Goal: Task Accomplishment & Management: Use online tool/utility

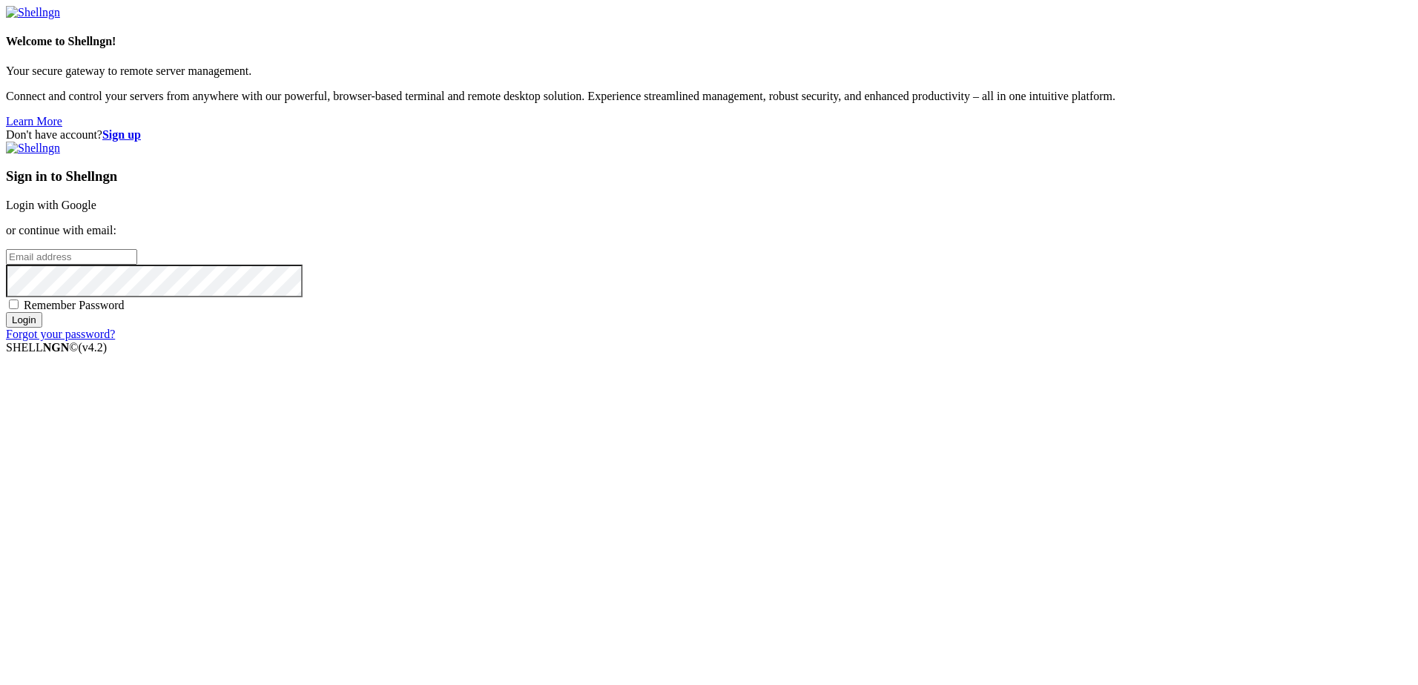
click at [96, 211] on link "Login with Google" at bounding box center [51, 205] width 90 height 13
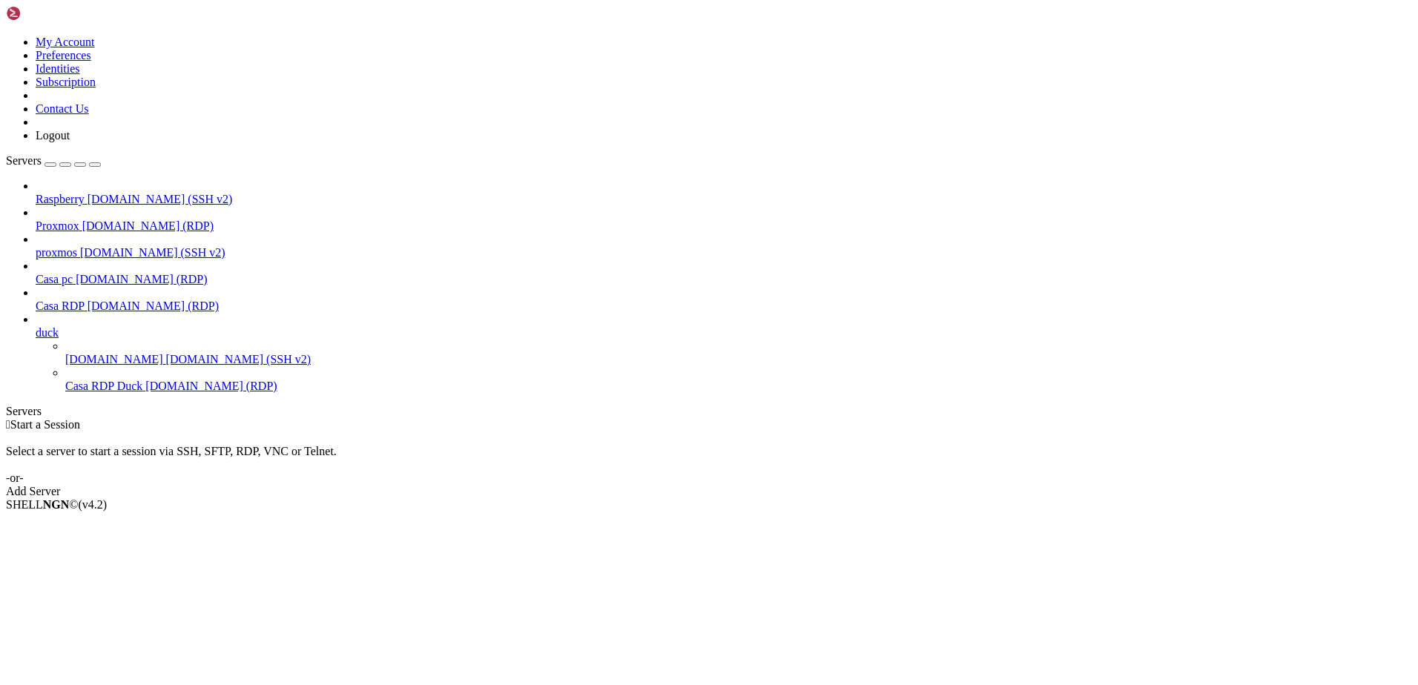
click at [85, 300] on span "Casa RDP" at bounding box center [60, 306] width 49 height 13
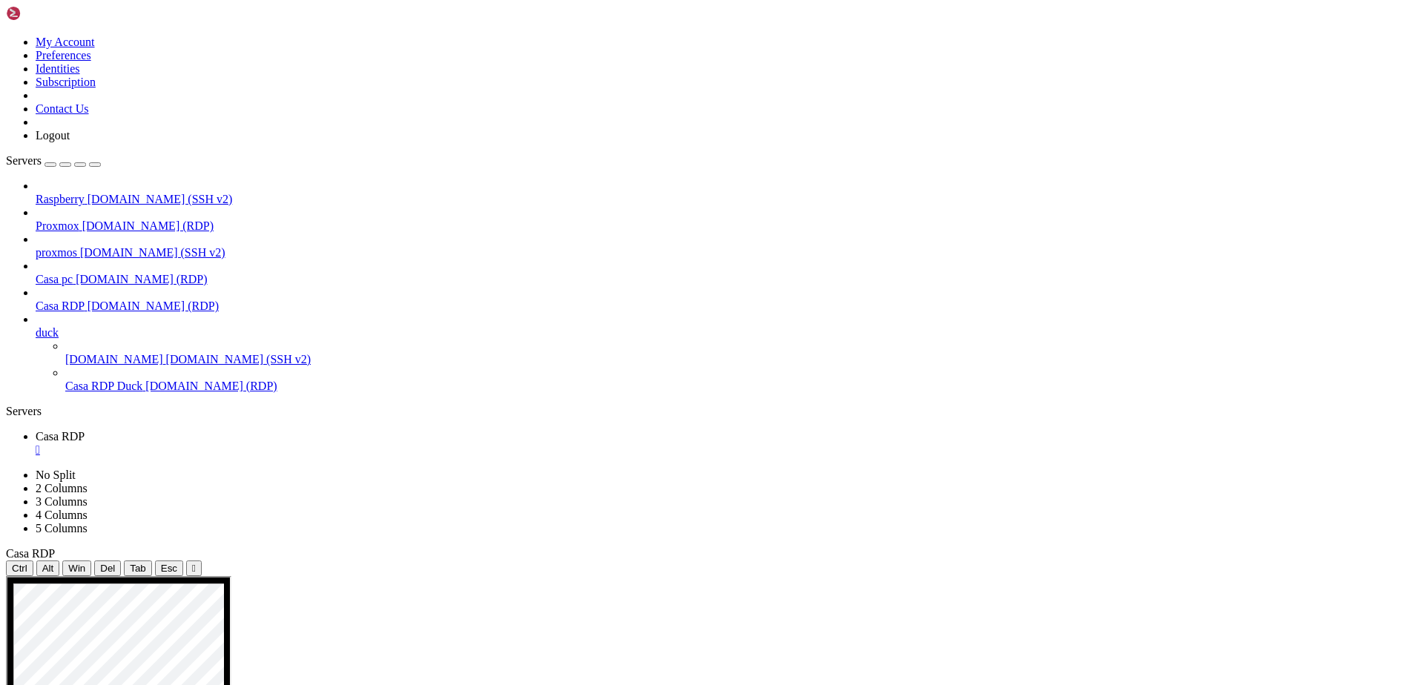
click at [145, 380] on span "[DOMAIN_NAME] (RDP)" at bounding box center [210, 386] width 131 height 13
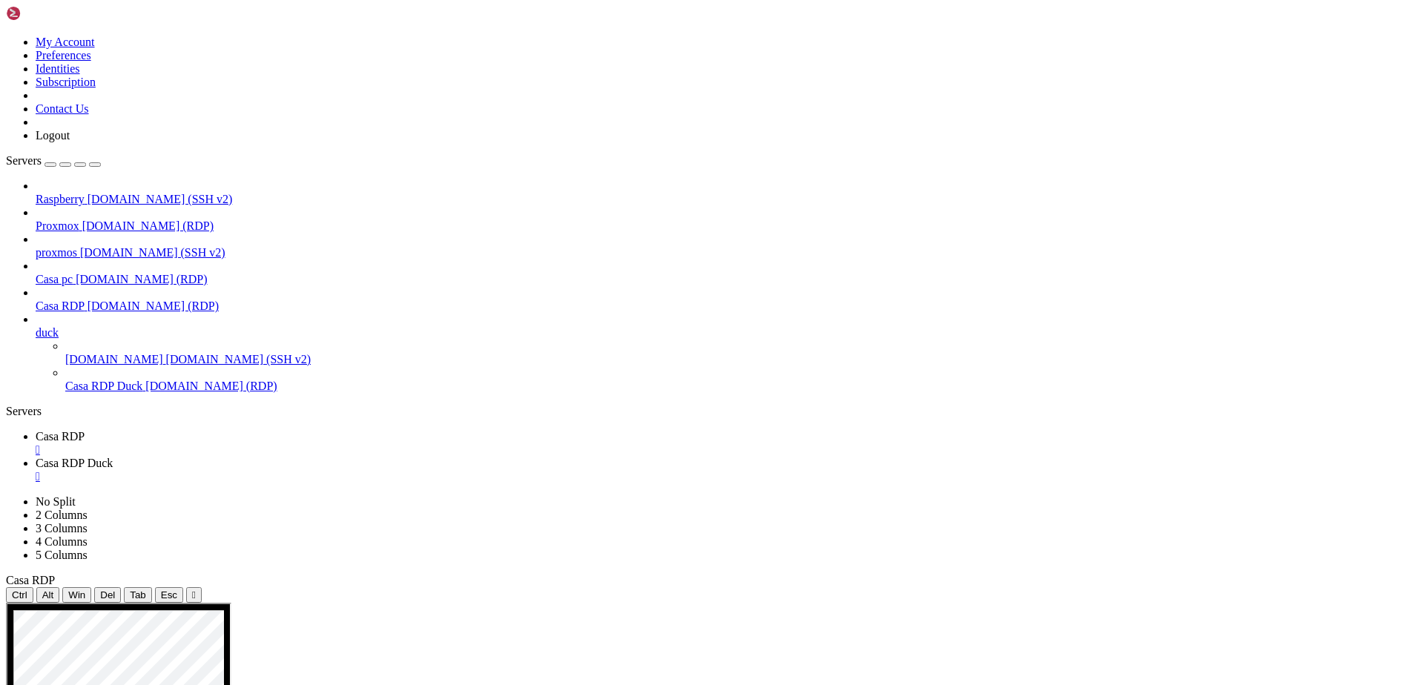
click at [269, 444] on div "" at bounding box center [724, 450] width 1377 height 13
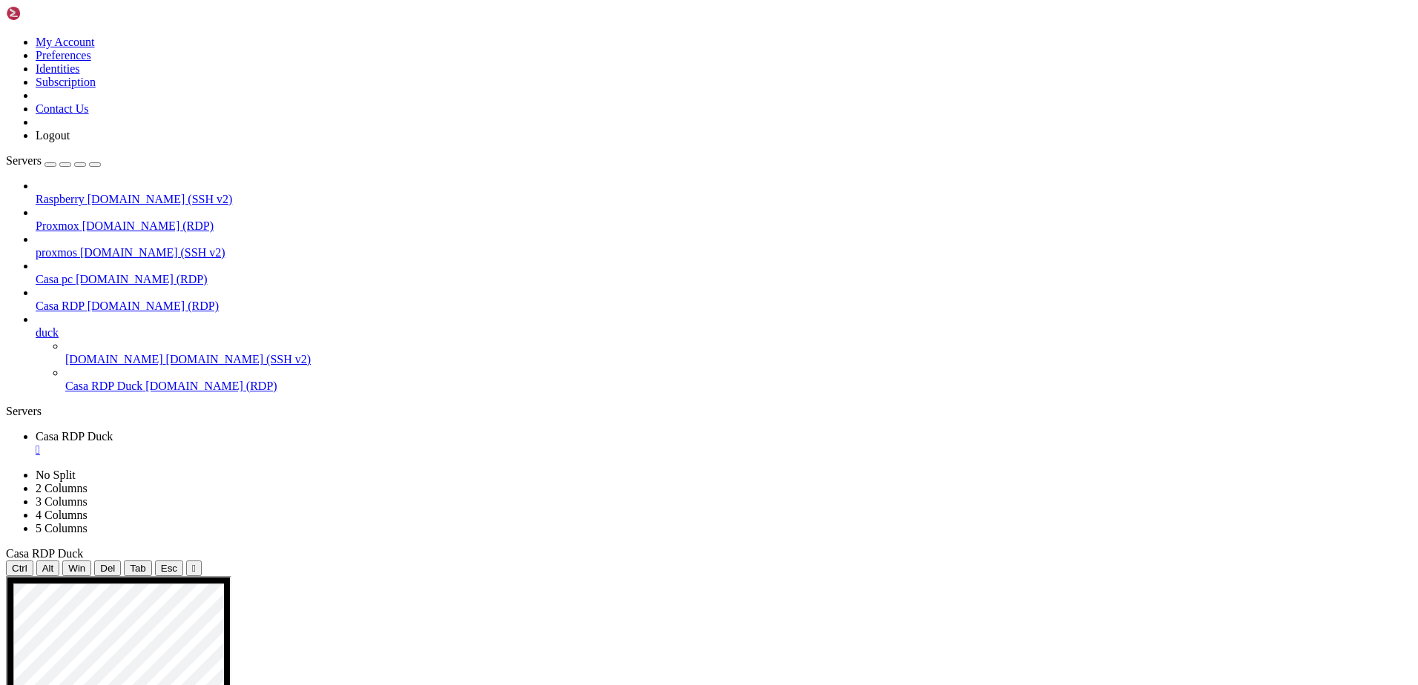
drag, startPoint x: 596, startPoint y: 1024, endPoint x: 301, endPoint y: 999, distance: 295.5
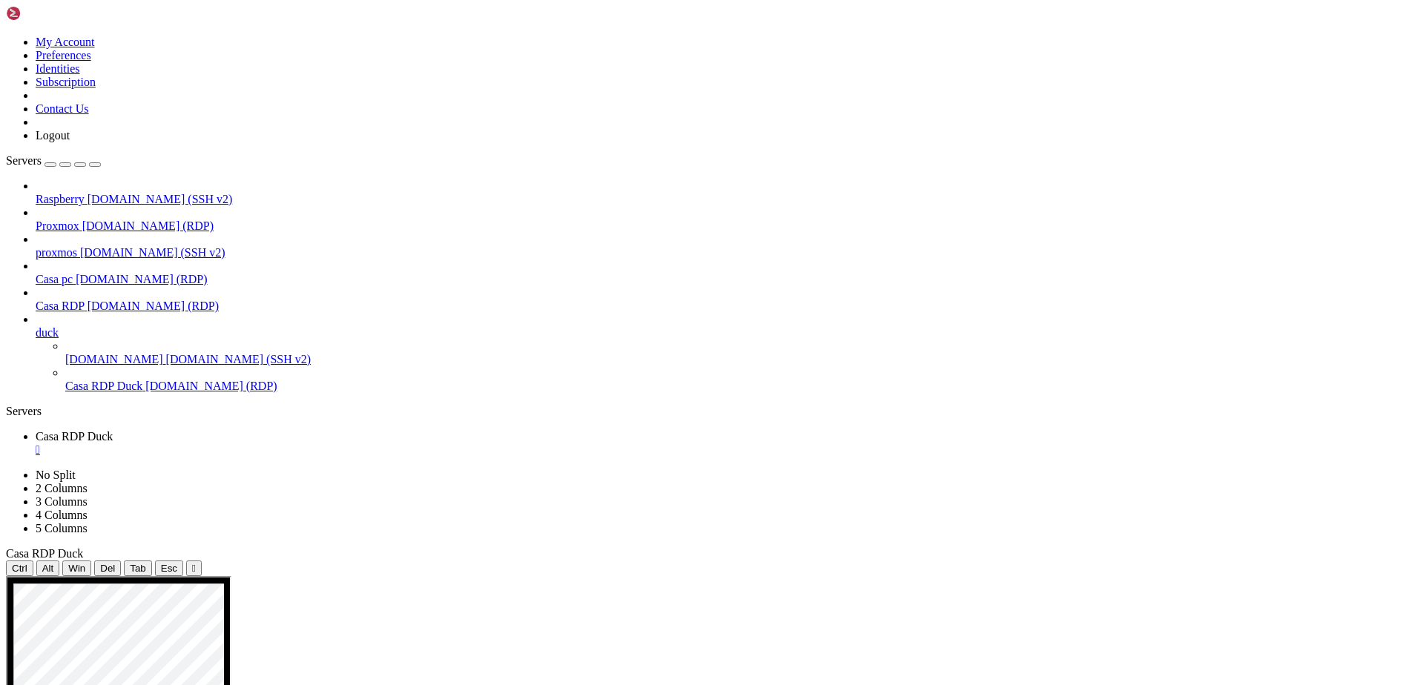
drag, startPoint x: 890, startPoint y: 1013, endPoint x: 740, endPoint y: 1013, distance: 150.6
click at [292, 430] on link "Casa RDP Duck " at bounding box center [724, 443] width 1377 height 27
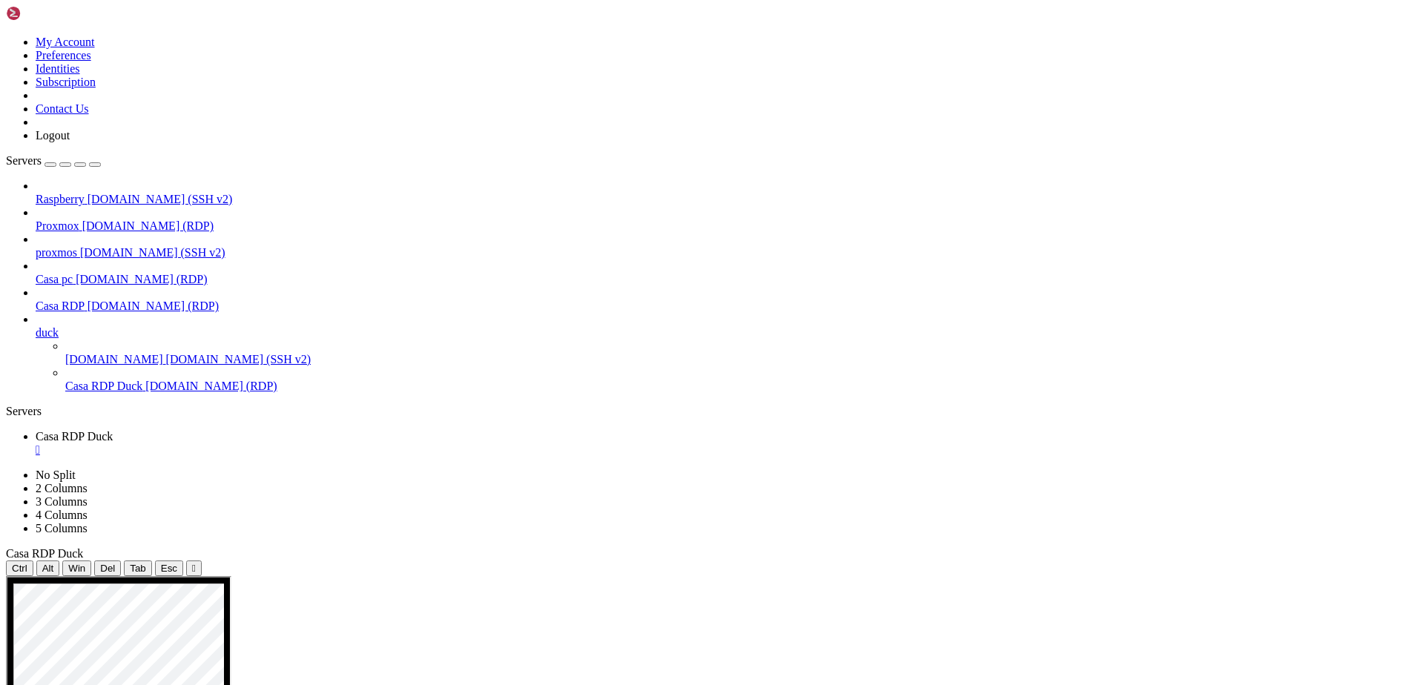
click at [303, 444] on div "" at bounding box center [724, 450] width 1377 height 13
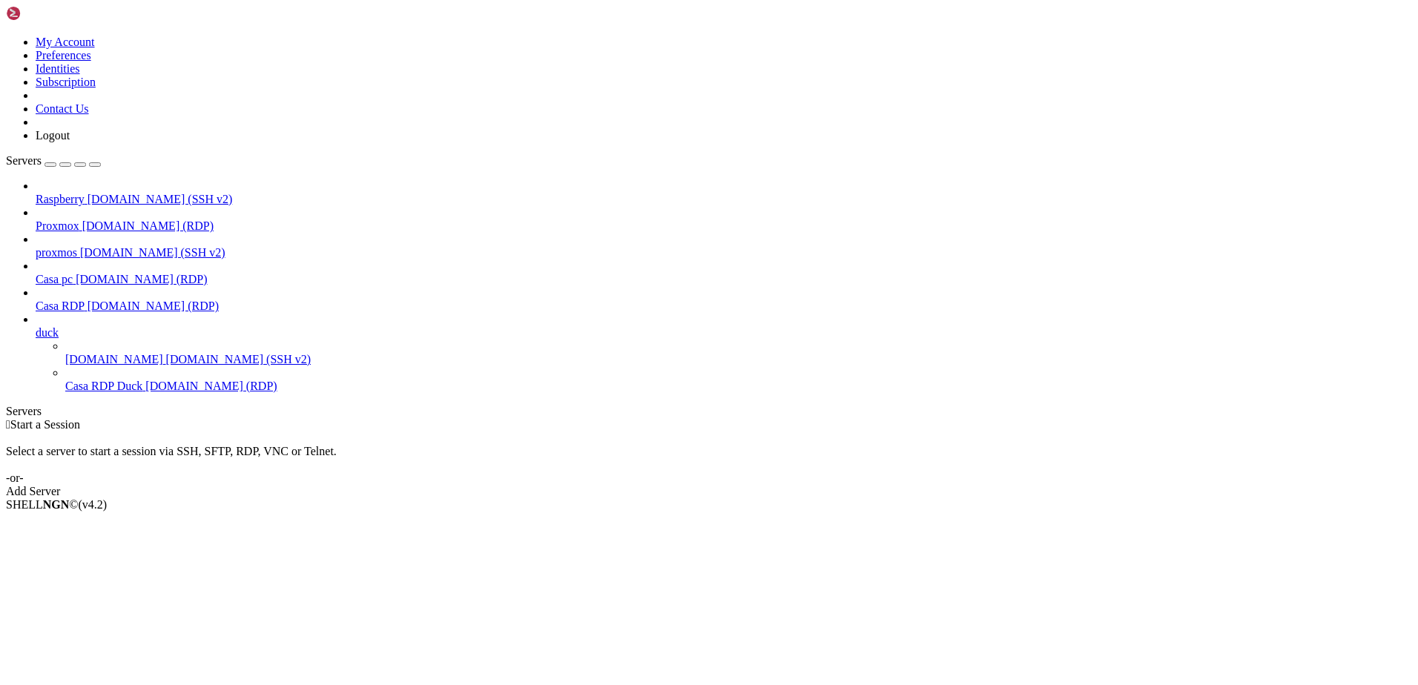
click at [85, 300] on span "Casa RDP" at bounding box center [60, 306] width 49 height 13
click at [90, 300] on span "[DOMAIN_NAME] (RDP)" at bounding box center [153, 306] width 131 height 13
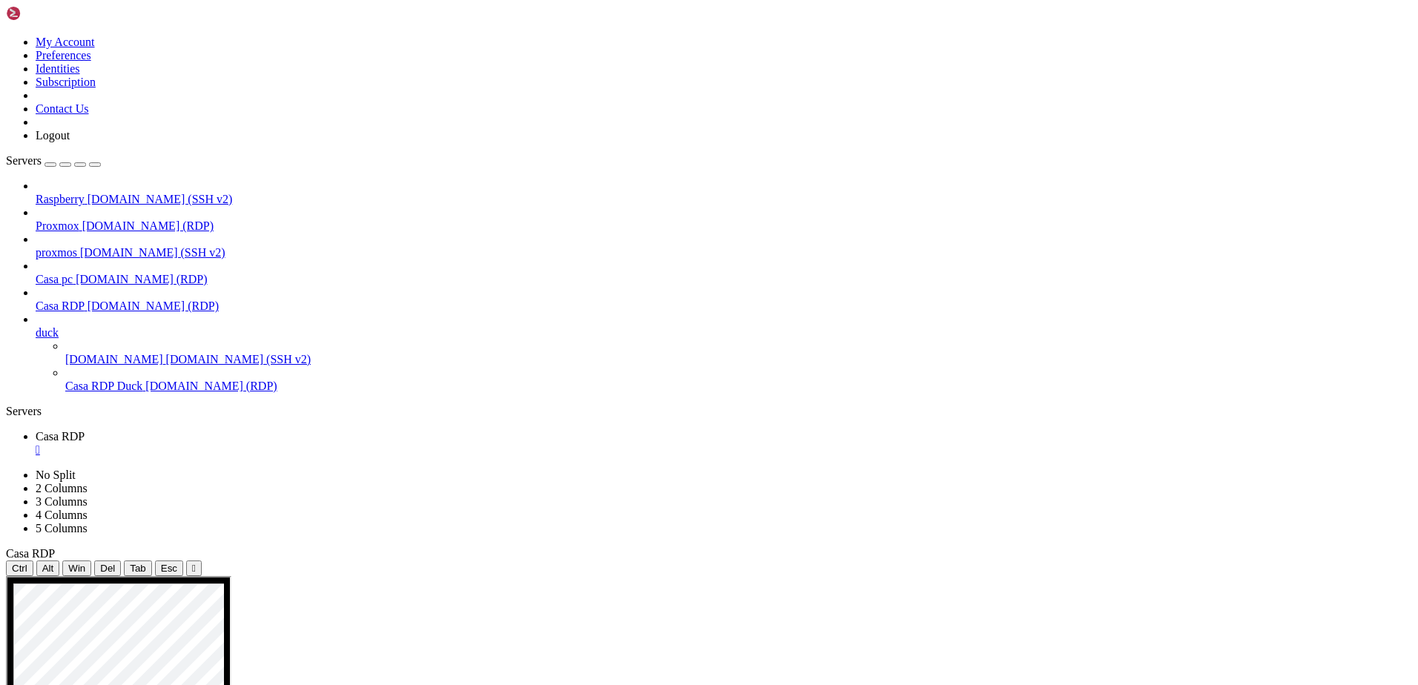
drag, startPoint x: 1197, startPoint y: 1096, endPoint x: 1191, endPoint y: 1040, distance: 56.8
drag, startPoint x: 1148, startPoint y: 1104, endPoint x: 1148, endPoint y: 1074, distance: 29.7
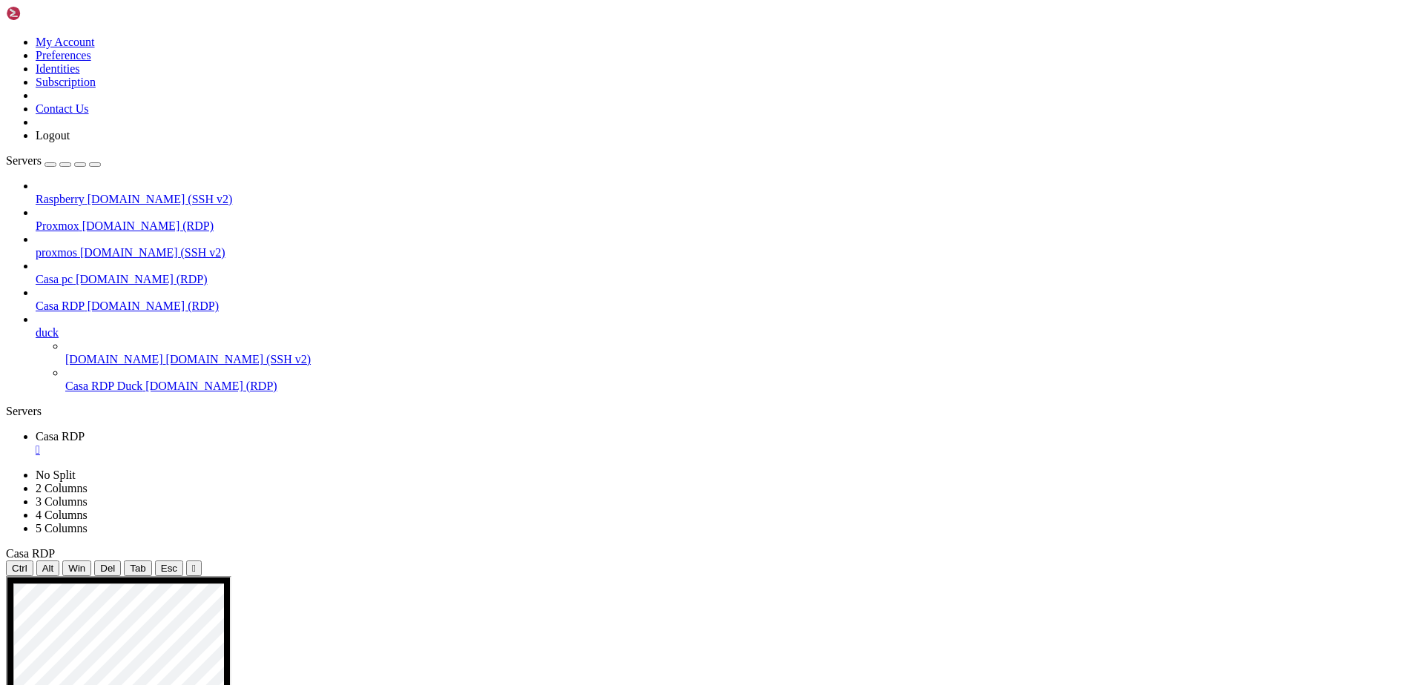
drag, startPoint x: 1148, startPoint y: 1075, endPoint x: 1148, endPoint y: 1056, distance: 18.5
drag, startPoint x: 1149, startPoint y: 1099, endPoint x: 1148, endPoint y: 1070, distance: 28.9
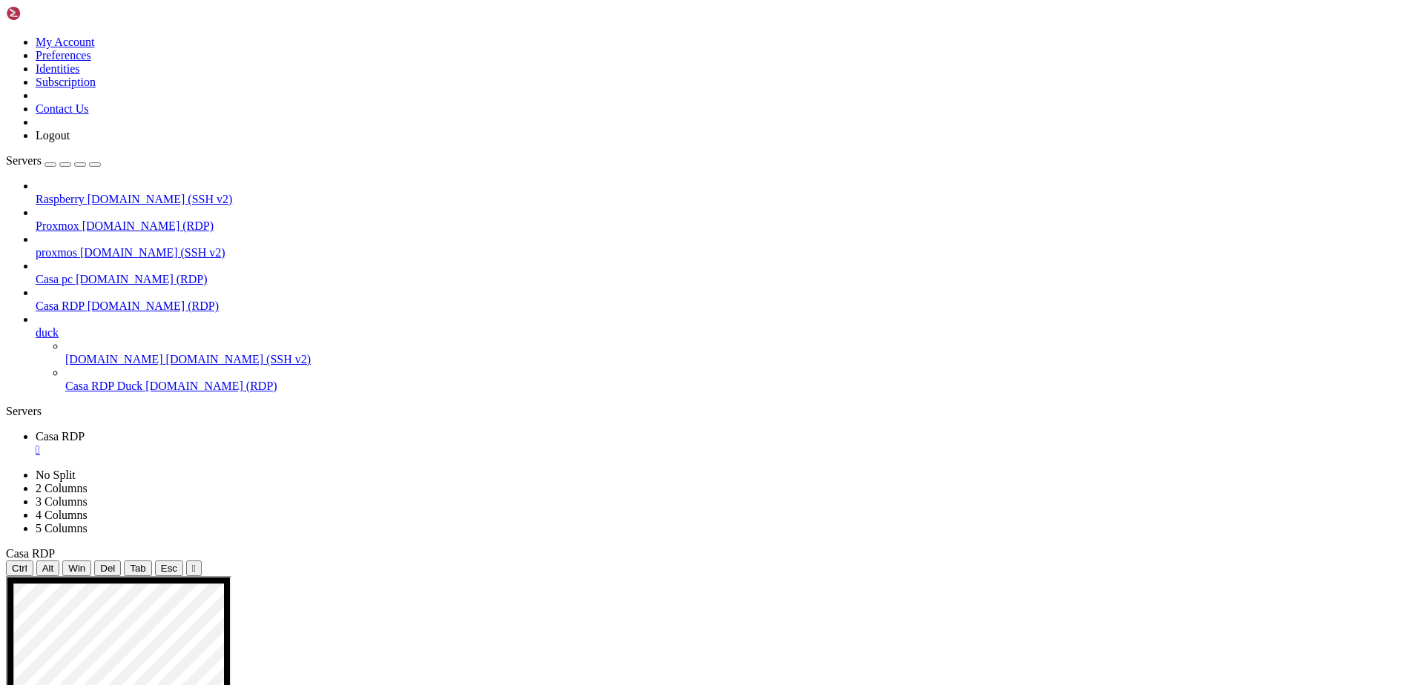
drag, startPoint x: 409, startPoint y: 699, endPoint x: 795, endPoint y: 970, distance: 471.3
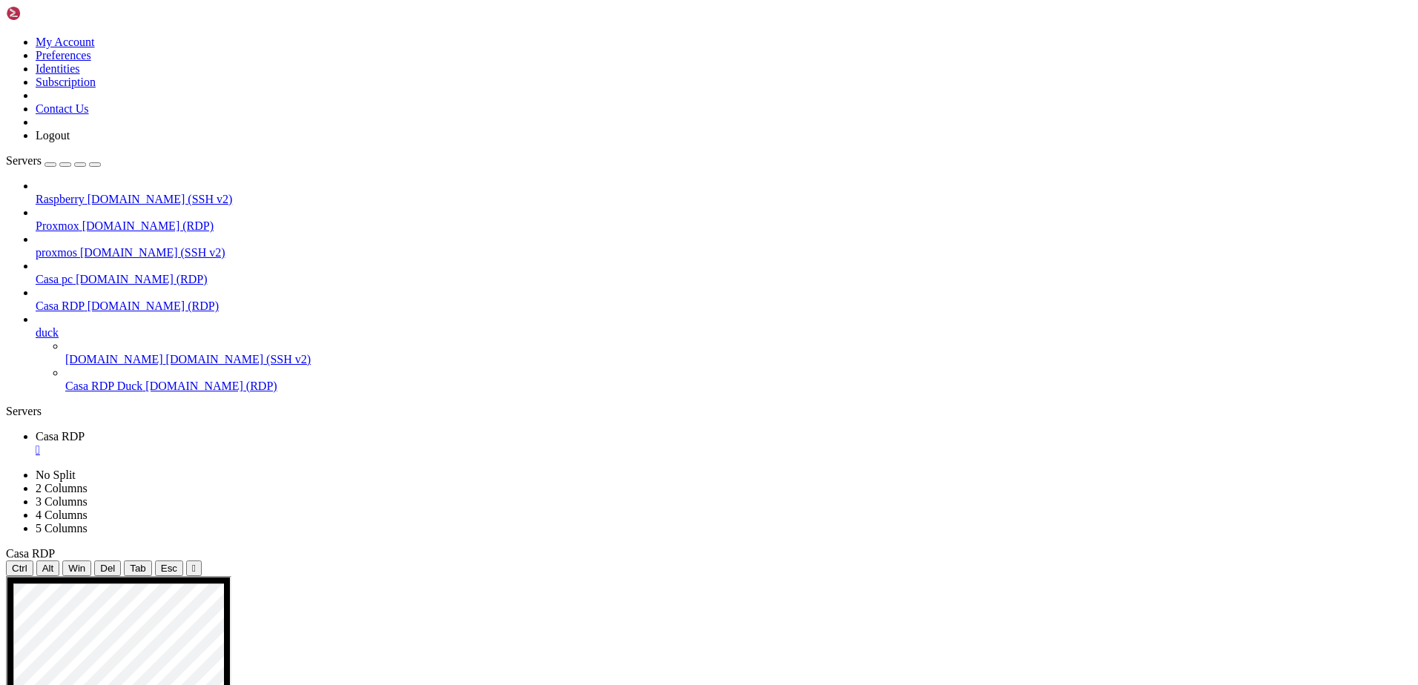
drag, startPoint x: 1189, startPoint y: 951, endPoint x: 1021, endPoint y: 617, distance: 373.5
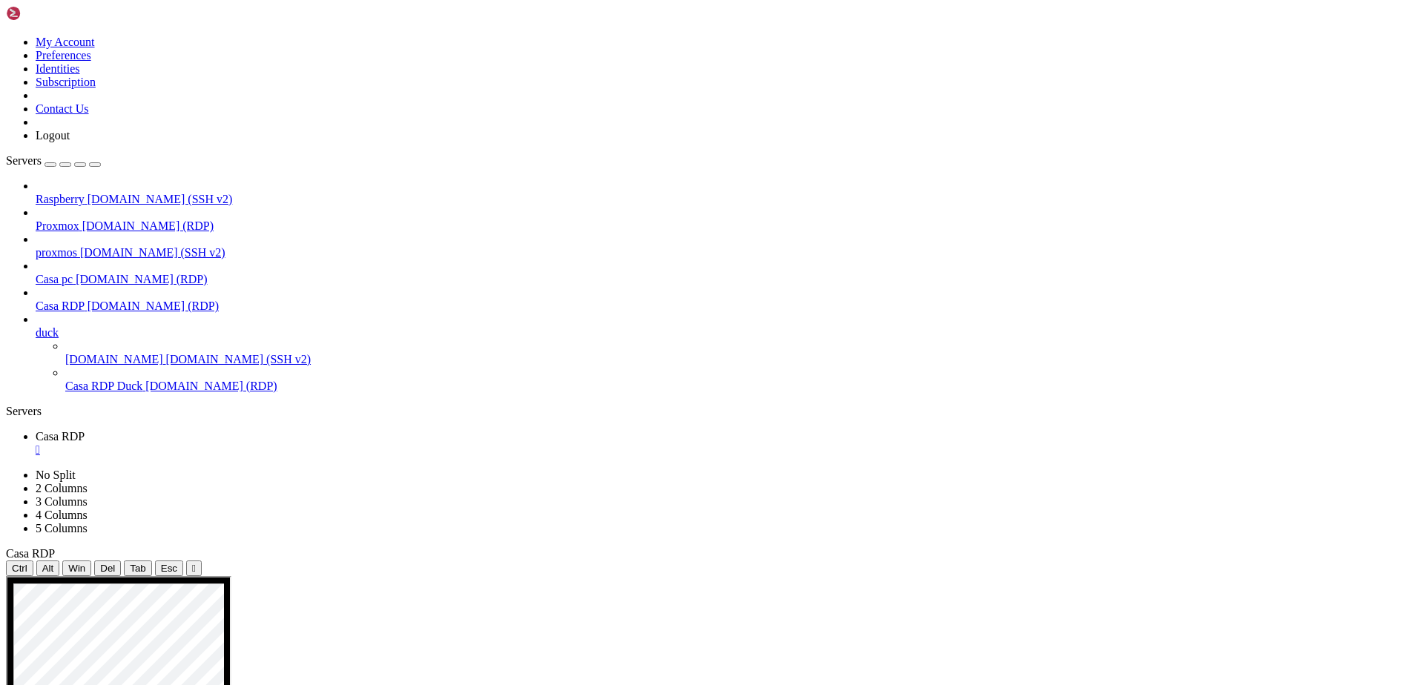
drag, startPoint x: 1148, startPoint y: 1050, endPoint x: 1145, endPoint y: 737, distance: 313.8
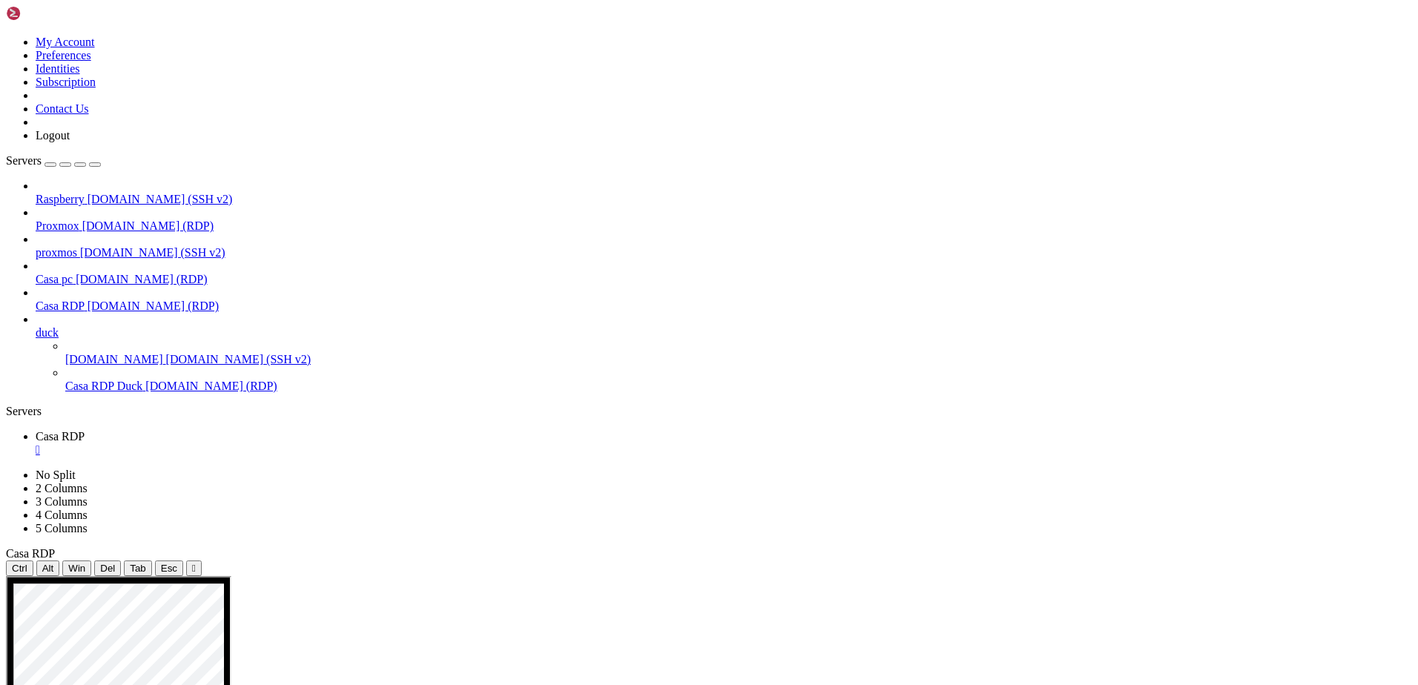
drag, startPoint x: 513, startPoint y: 625, endPoint x: 632, endPoint y: 617, distance: 119.7
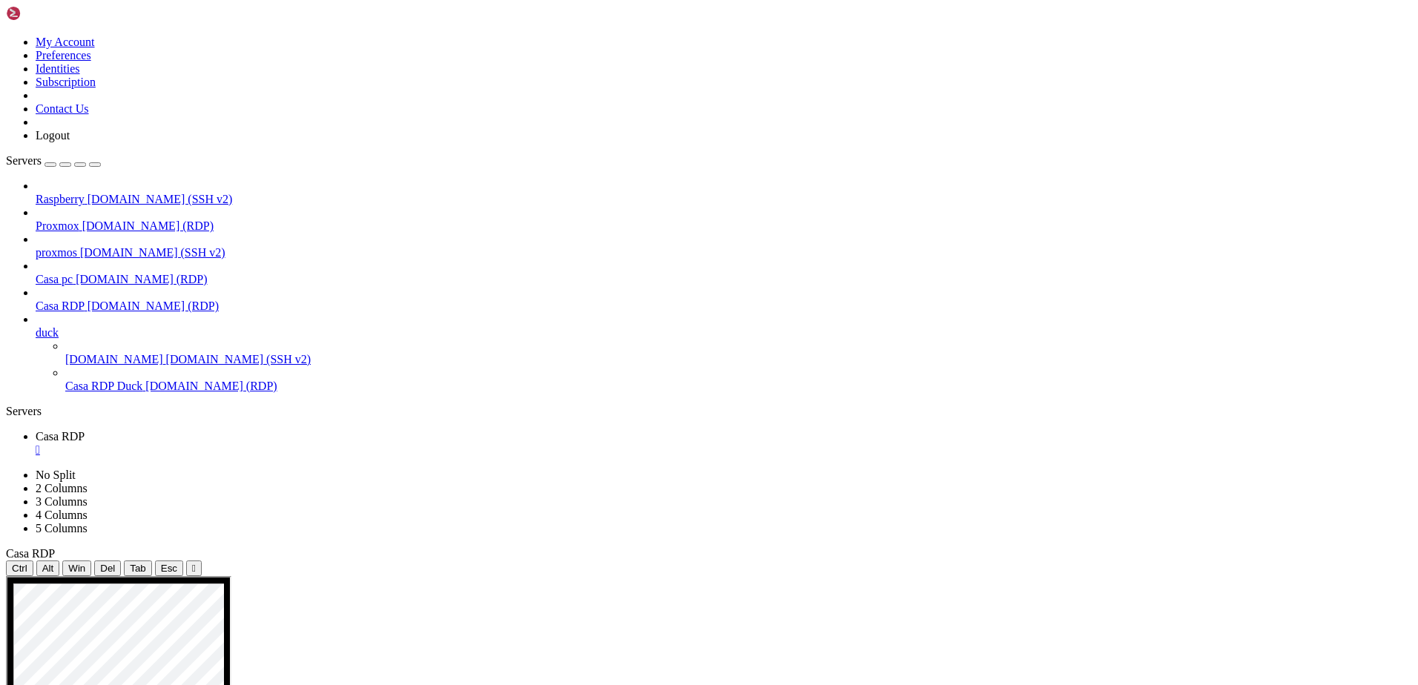
drag, startPoint x: 730, startPoint y: 691, endPoint x: 831, endPoint y: 699, distance: 101.2
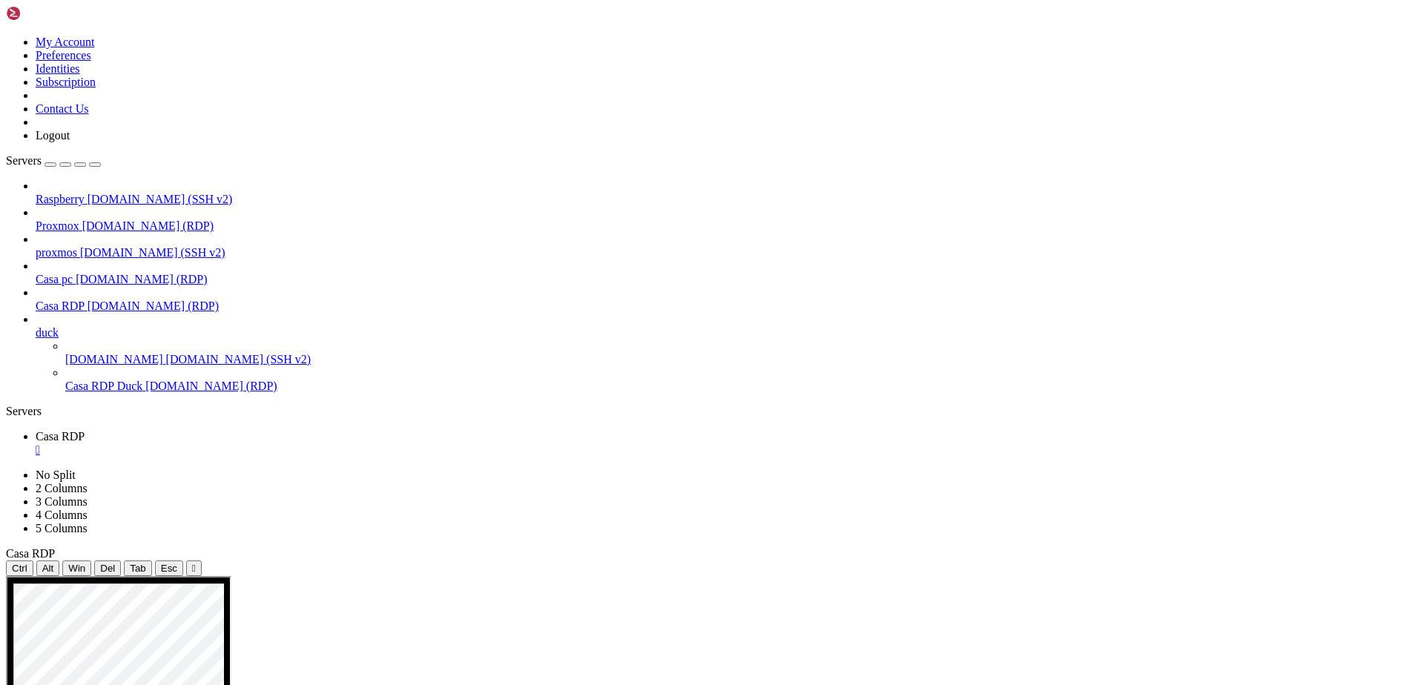
drag, startPoint x: 570, startPoint y: 1111, endPoint x: 567, endPoint y: 1104, distance: 8.0
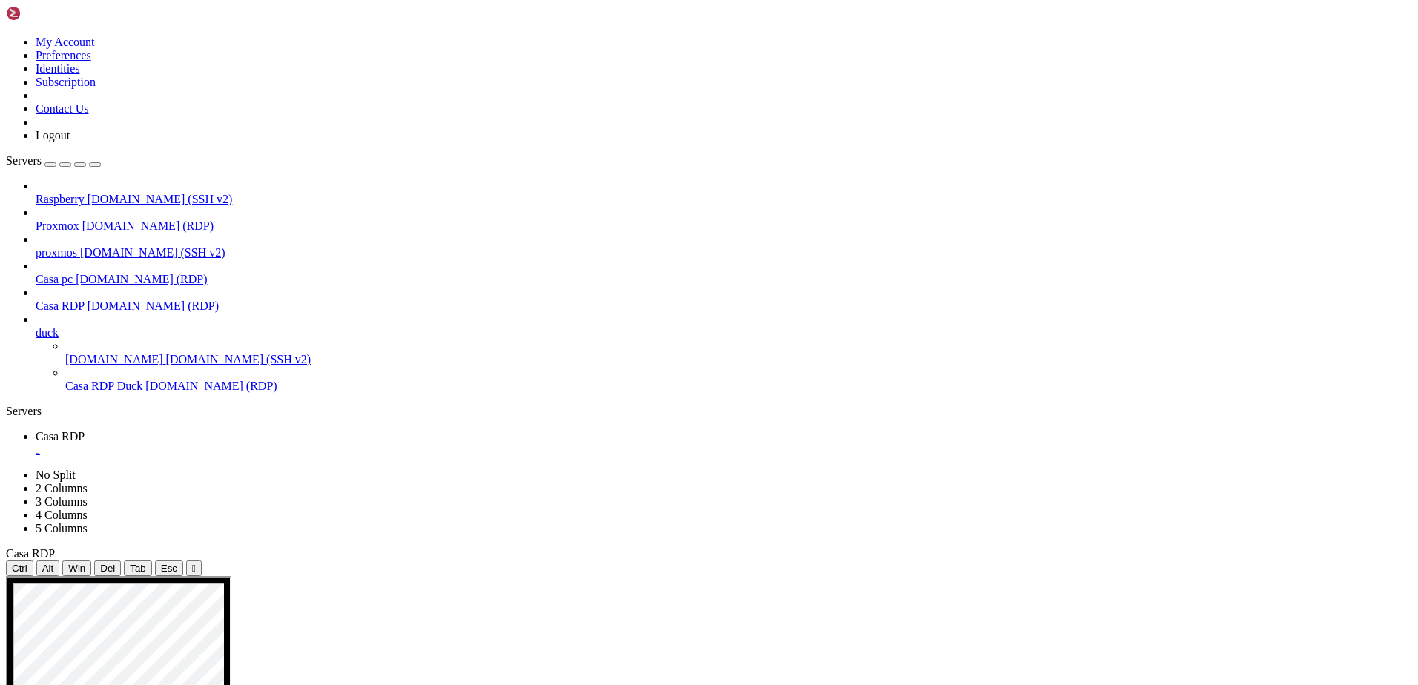
click at [36, 326] on icon at bounding box center [36, 326] width 0 height 0
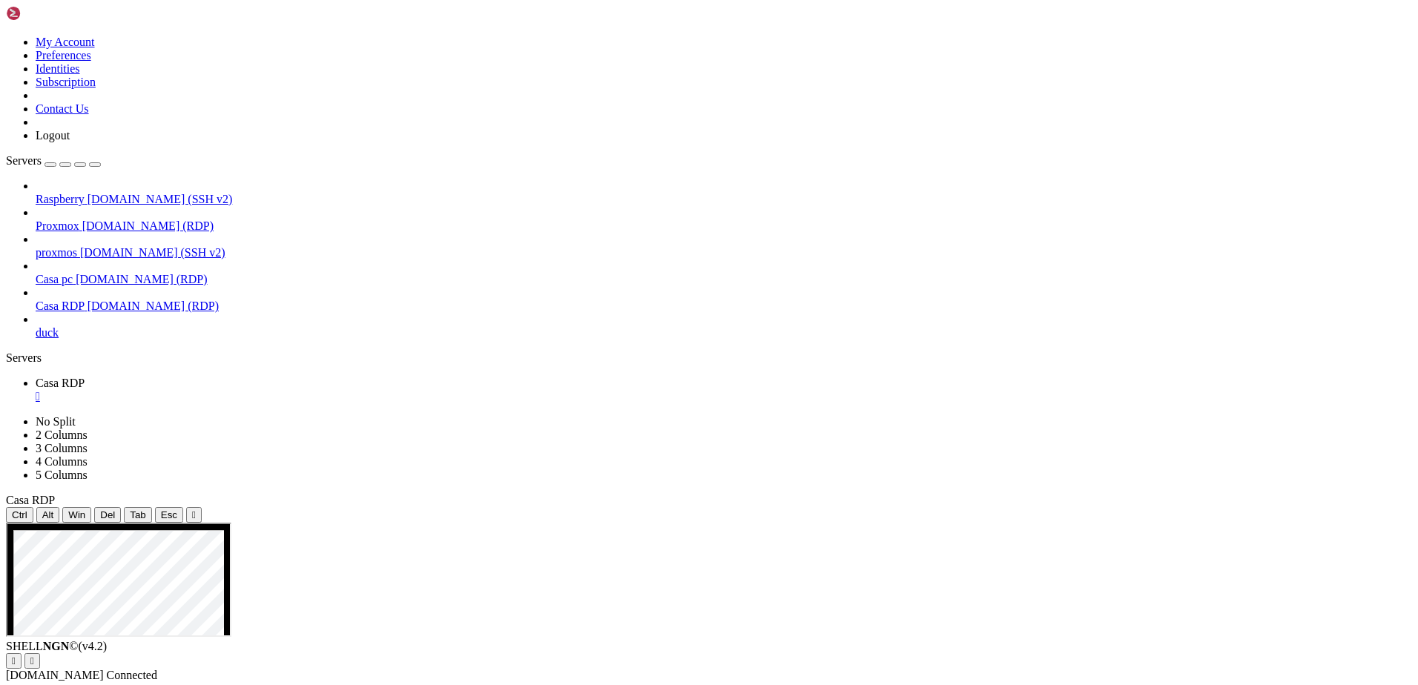
click at [36, 326] on icon at bounding box center [36, 326] width 0 height 0
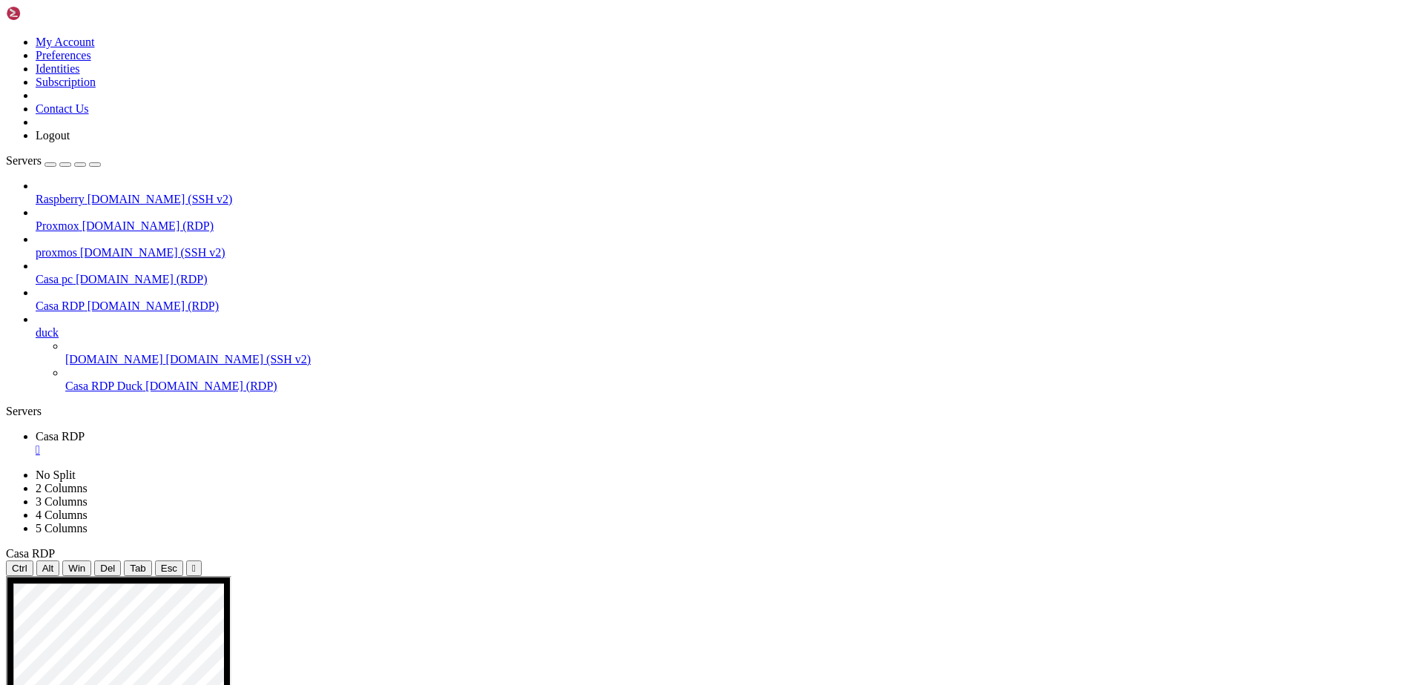
click at [36, 326] on icon at bounding box center [36, 326] width 0 height 0
